Goal: Communication & Community: Ask a question

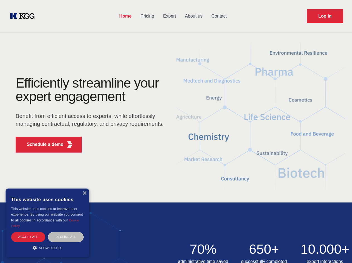
click at [176, 131] on div "Efficiently streamline your expert engagement Benefit from efficient access to …" at bounding box center [91, 116] width 169 height 80
click at [42, 144] on p "Schedule a demo" at bounding box center [45, 144] width 37 height 7
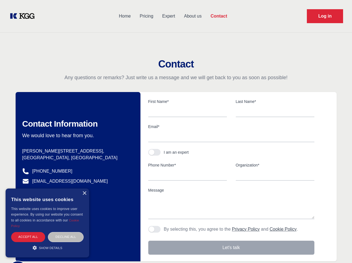
click at [84, 193] on div "× This website uses cookies This website uses cookies to improve user experienc…" at bounding box center [48, 222] width 84 height 69
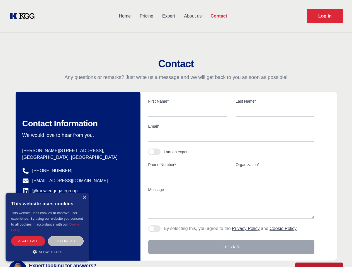
click at [28, 236] on div "Accept all" at bounding box center [28, 241] width 34 height 10
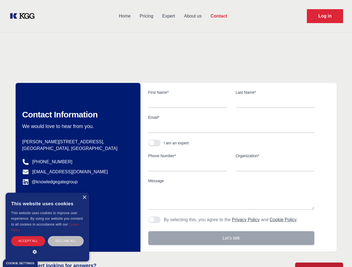
click at [66, 236] on div "Contact Information We would love to hear from you. Postal address [PERSON_NAME…" at bounding box center [78, 167] width 125 height 169
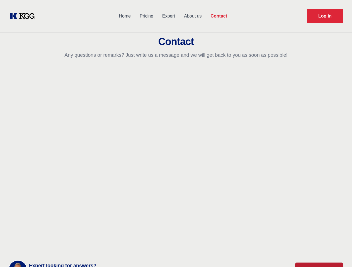
click at [47, 247] on main "Contact Any questions or remarks? Just write us a message and we will get back …" at bounding box center [176, 145] width 352 height 290
